Goal: Find specific page/section: Find specific page/section

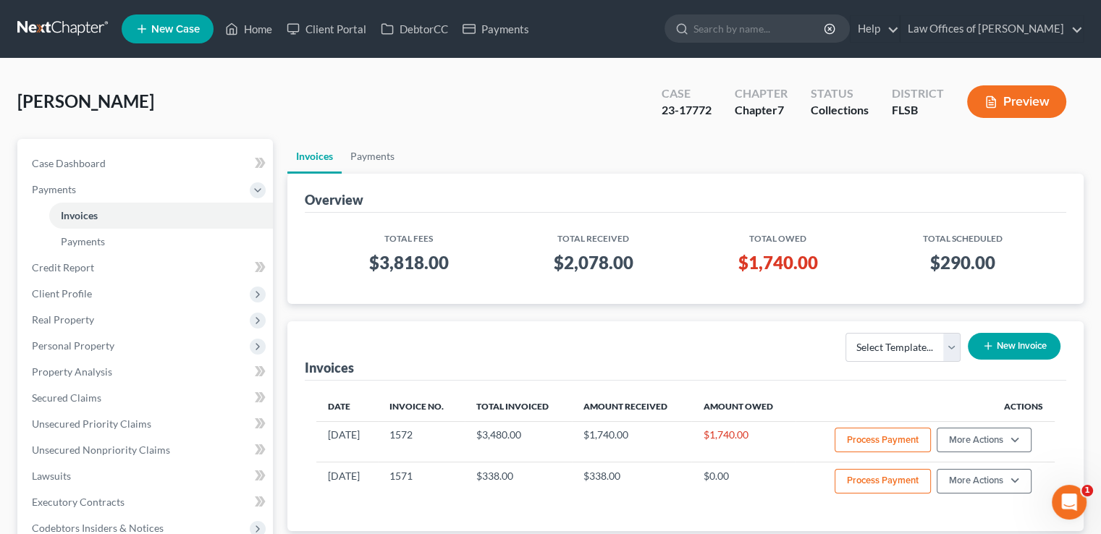
click at [728, 38] on input "search" at bounding box center [760, 28] width 133 height 27
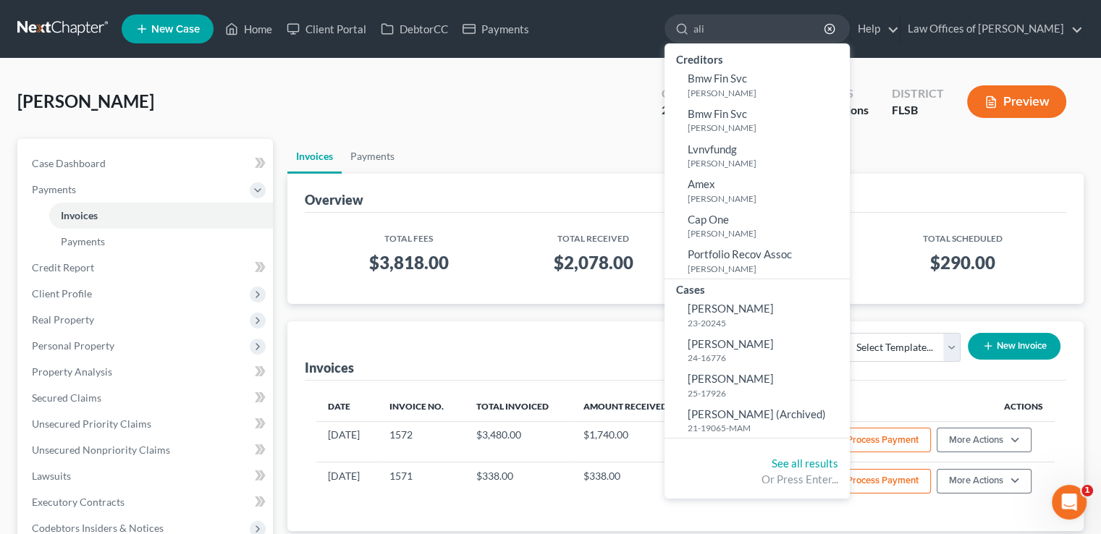
type input "ali"
click at [774, 378] on span "[PERSON_NAME]" at bounding box center [731, 378] width 86 height 13
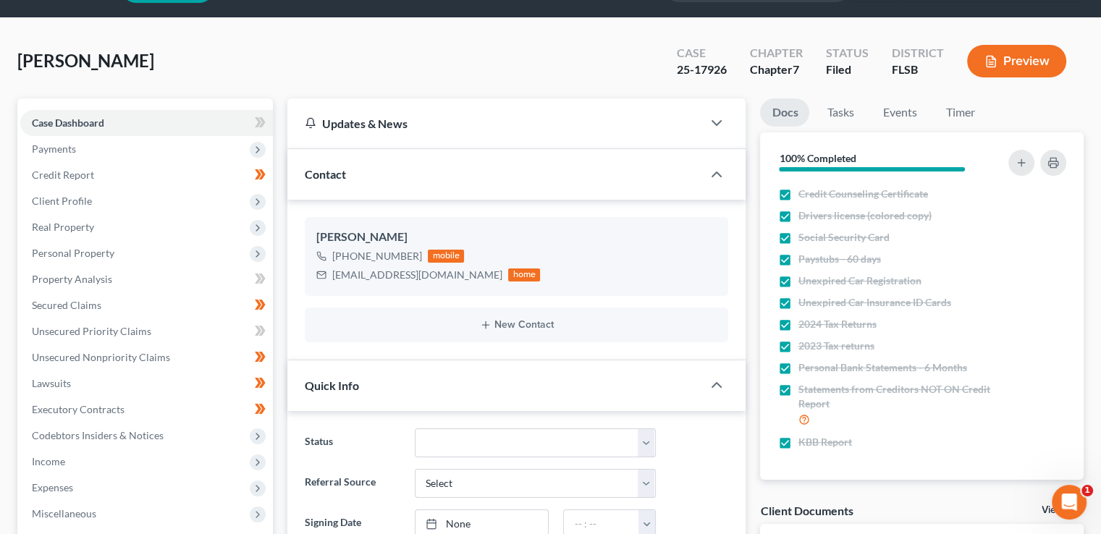
scroll to position [42, 0]
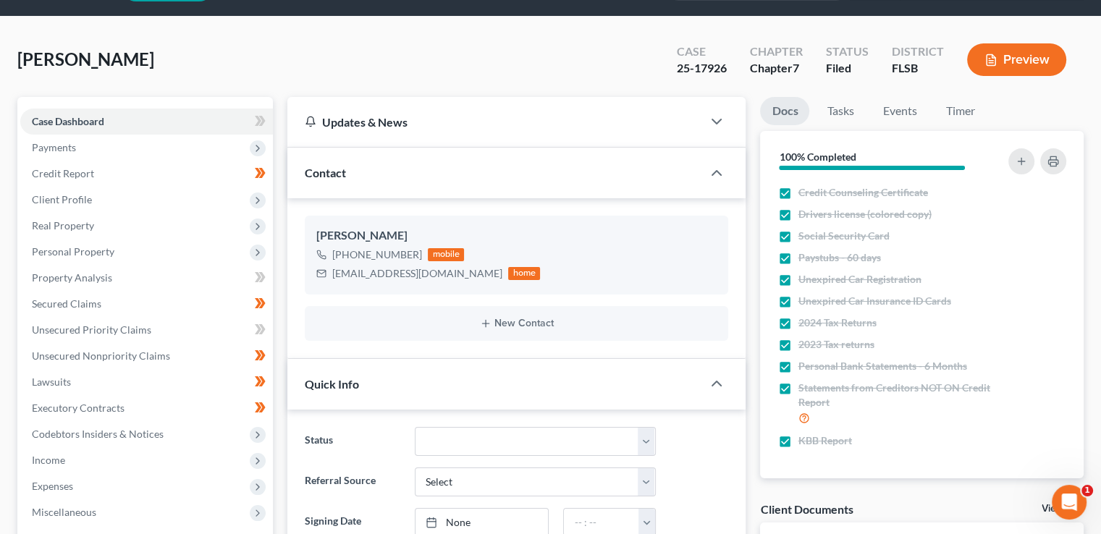
click at [104, 141] on span "Payments" at bounding box center [146, 148] width 253 height 26
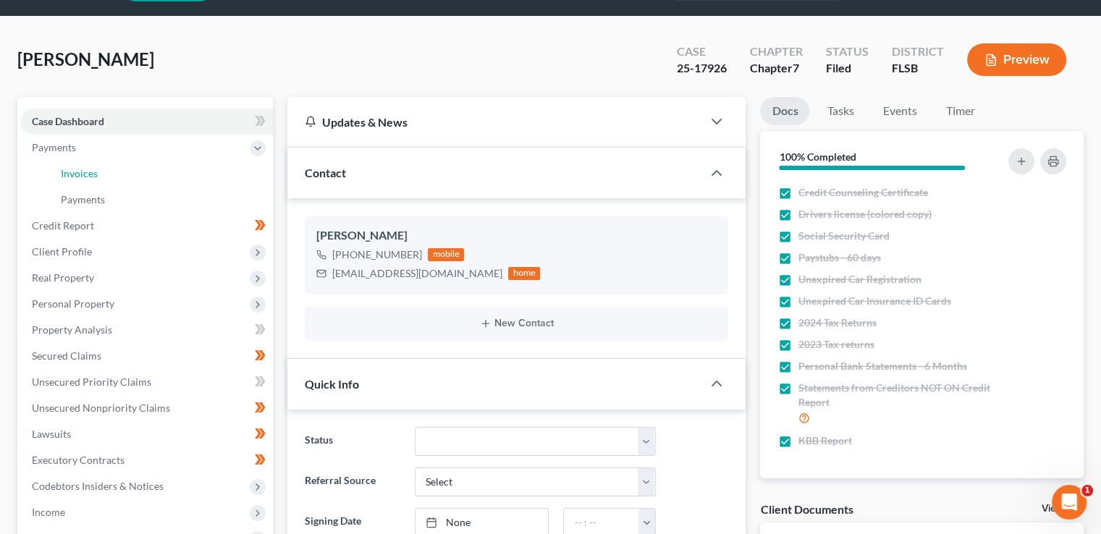
click at [114, 163] on link "Invoices" at bounding box center [161, 174] width 224 height 26
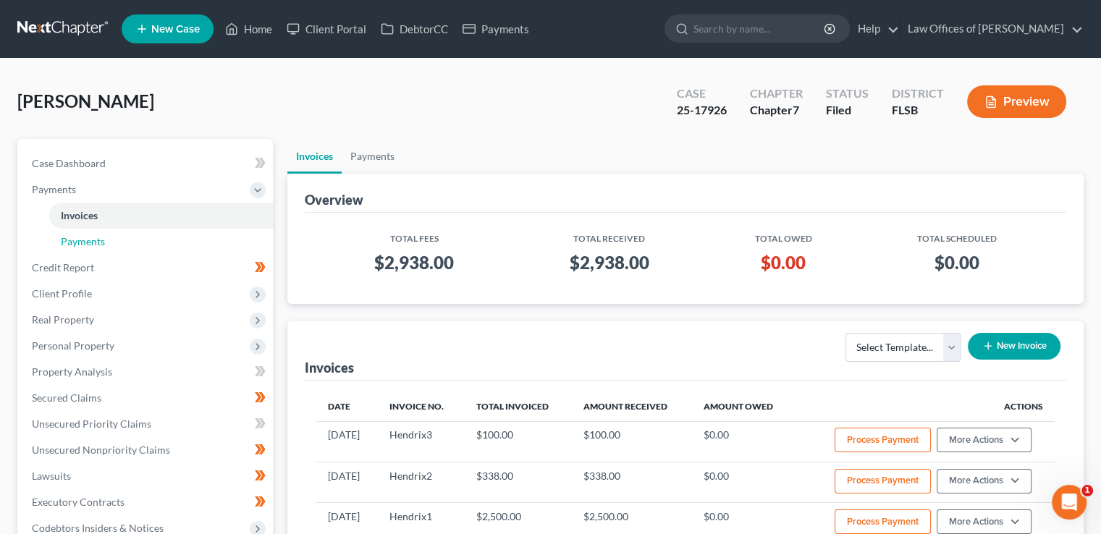
click at [106, 243] on link "Payments" at bounding box center [161, 242] width 224 height 26
